Goal: Communication & Community: Connect with others

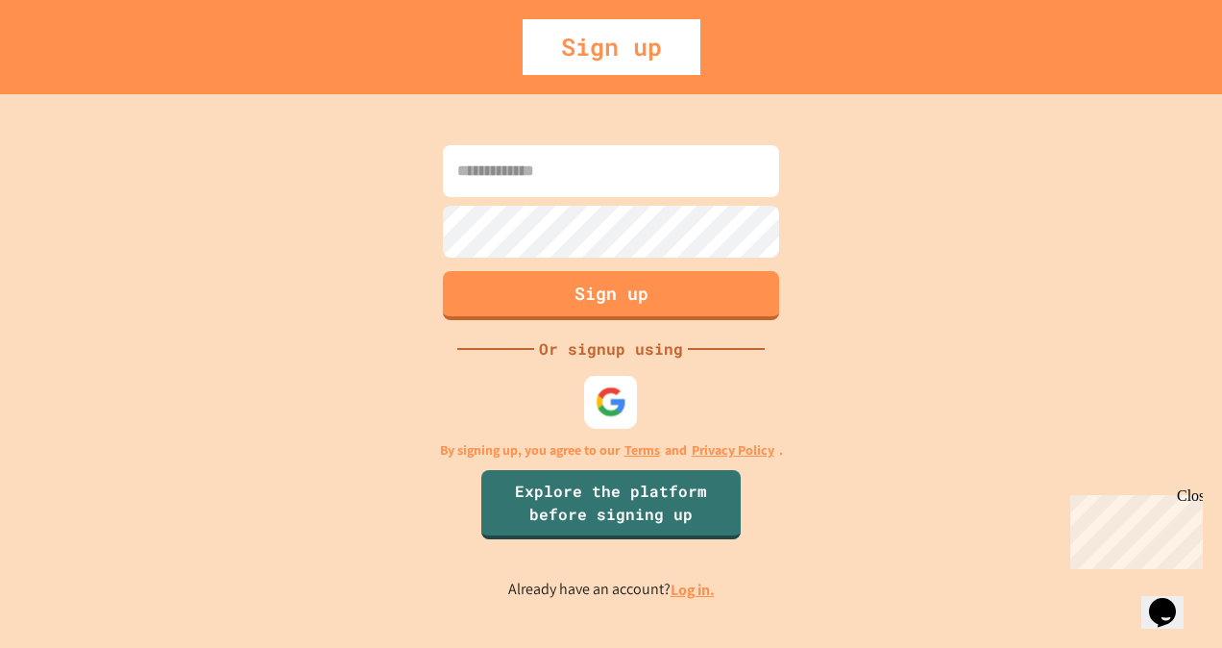
click at [603, 407] on img at bounding box center [612, 402] width 32 height 32
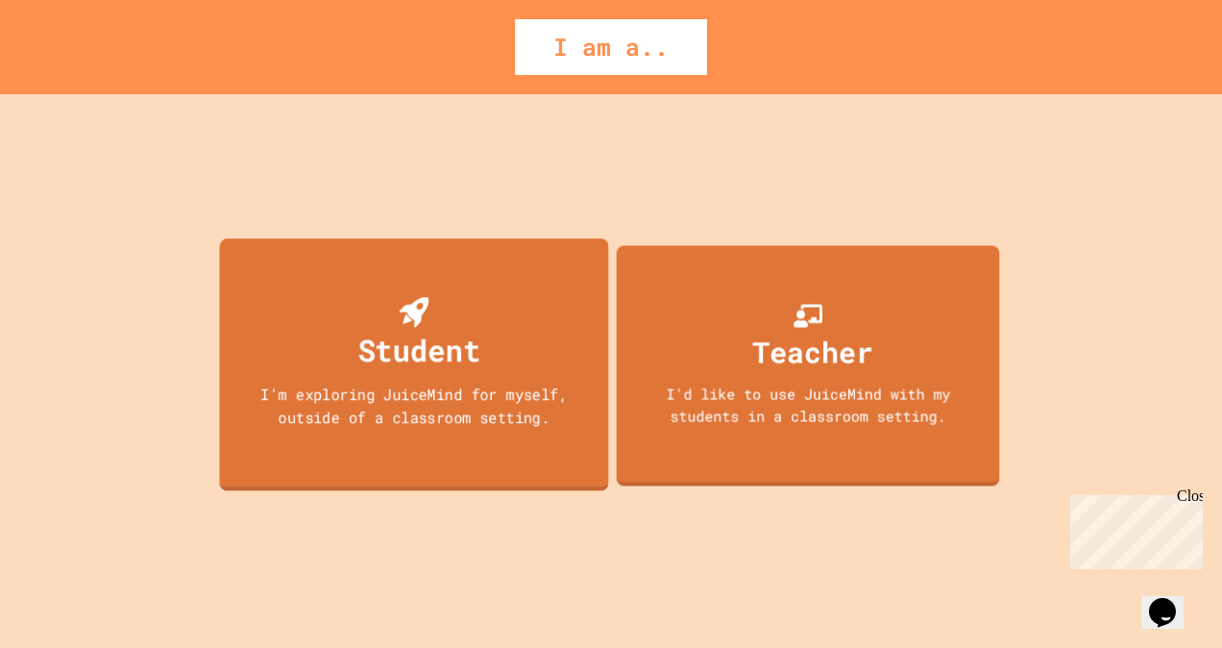
click at [517, 393] on div "I'm exploring JuiceMind for myself, outside of a classroom setting." at bounding box center [414, 404] width 351 height 45
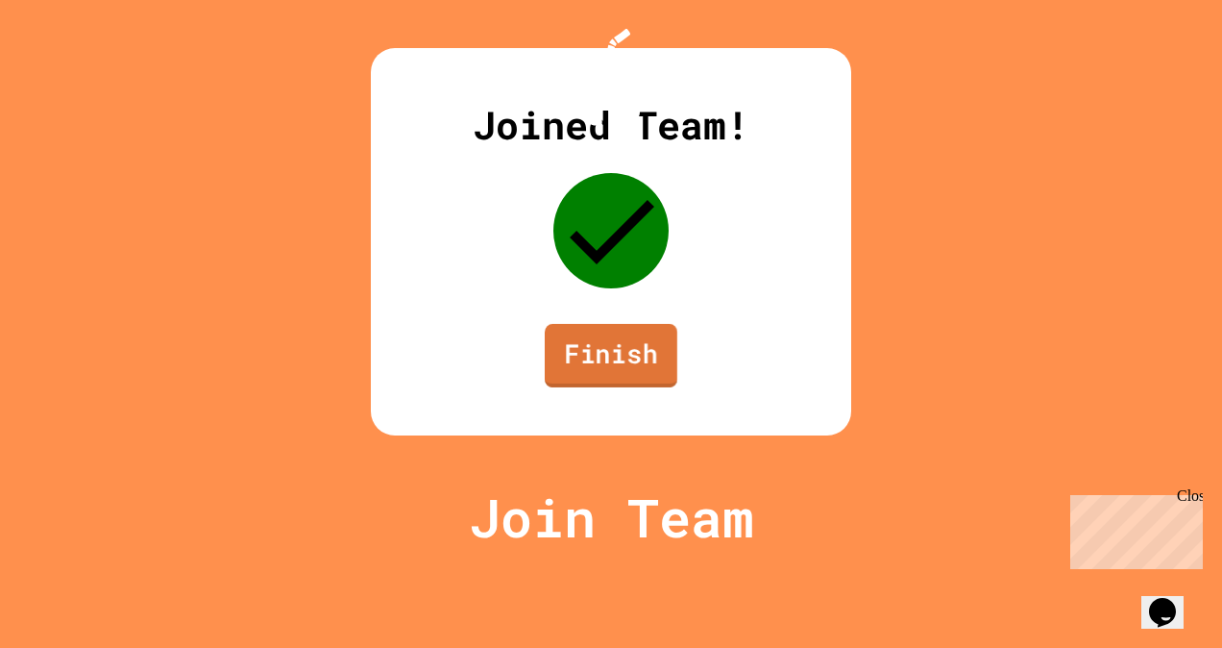
click at [594, 387] on link "Finish" at bounding box center [611, 355] width 133 height 63
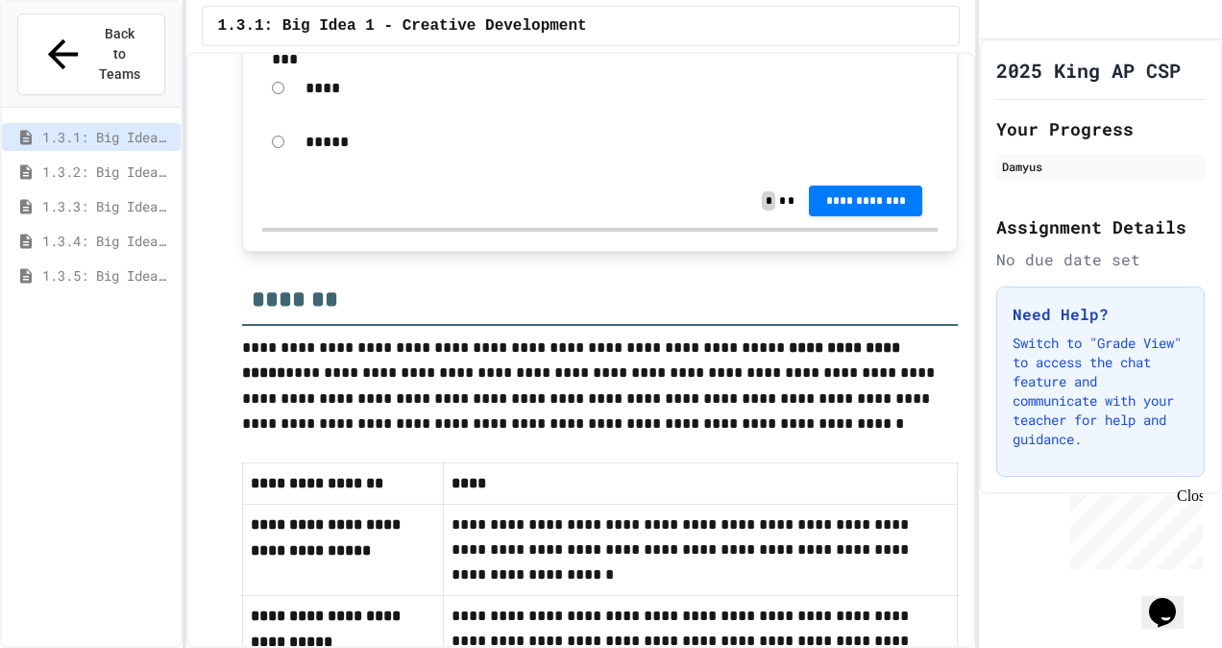
scroll to position [580, 0]
